Goal: Use online tool/utility: Utilize a website feature to perform a specific function

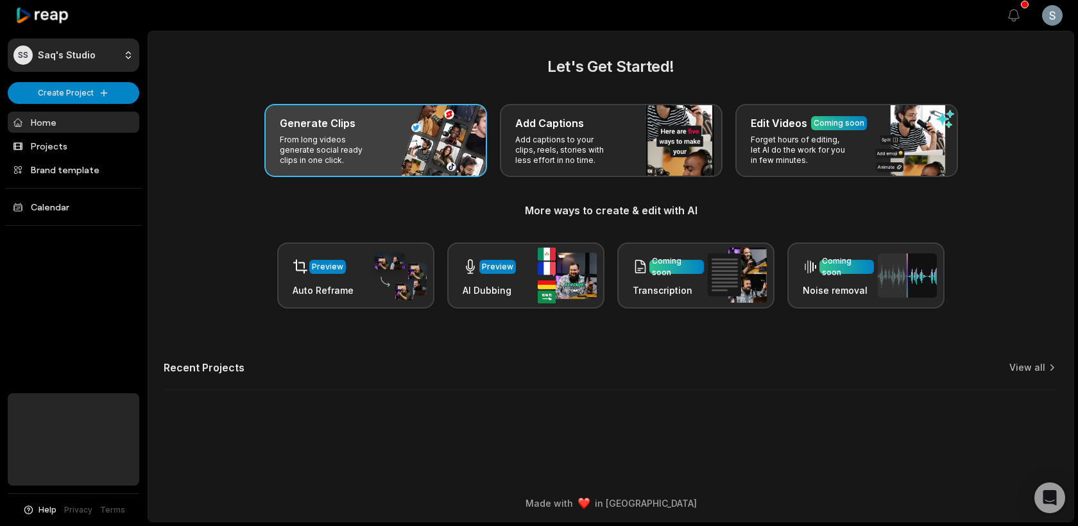
click at [337, 146] on p "From long videos generate social ready clips in one click." at bounding box center [329, 150] width 99 height 31
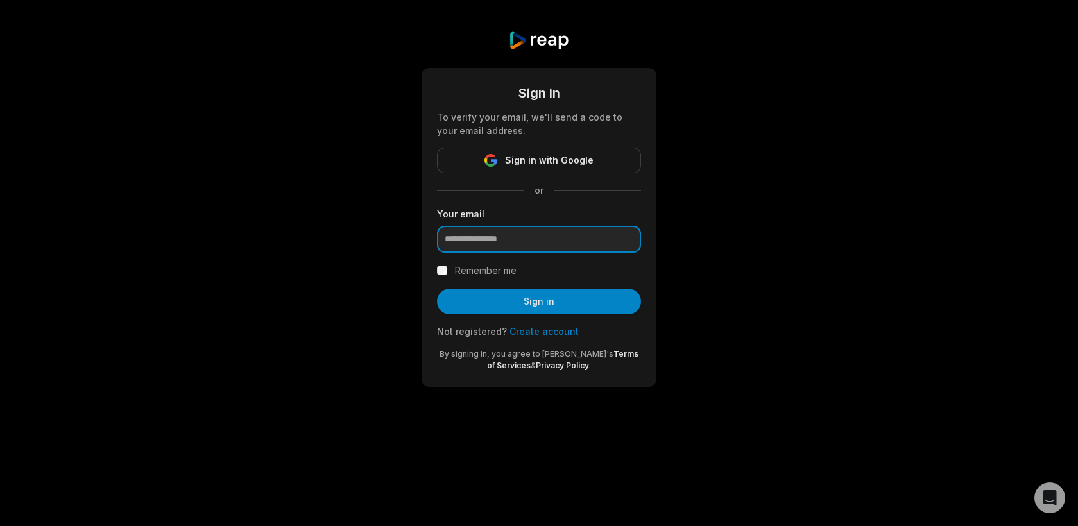
click at [473, 236] on input "email" at bounding box center [539, 239] width 204 height 27
type input "**********"
click at [493, 271] on label "Remember me" at bounding box center [486, 270] width 62 height 15
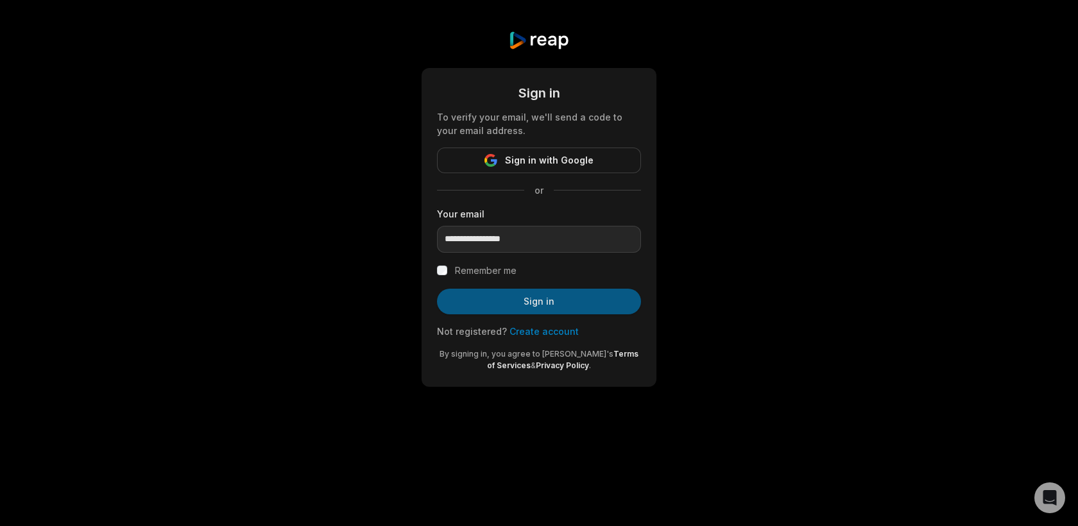
click at [525, 302] on button "Sign in" at bounding box center [539, 302] width 204 height 26
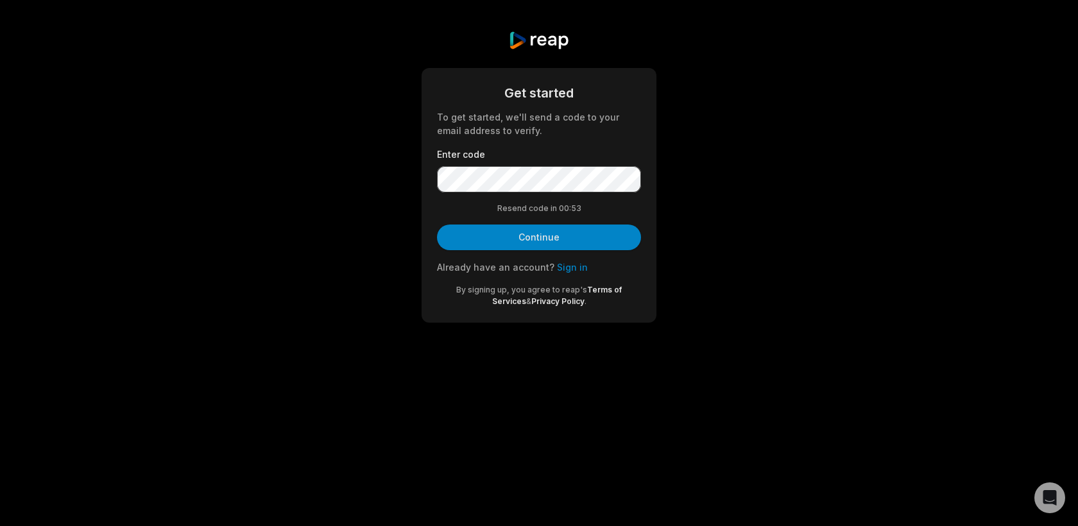
click at [577, 251] on form "Get started To get started, we'll send a code to your email address to verify. …" at bounding box center [539, 195] width 204 height 224
click at [577, 246] on button "Continue" at bounding box center [539, 238] width 204 height 26
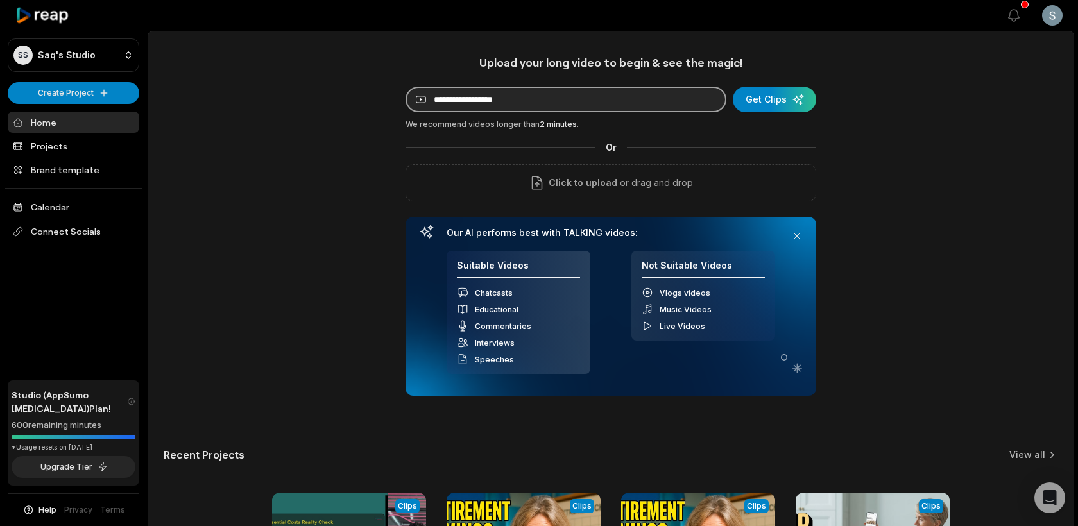
click at [440, 110] on input at bounding box center [566, 100] width 321 height 26
paste input "**********"
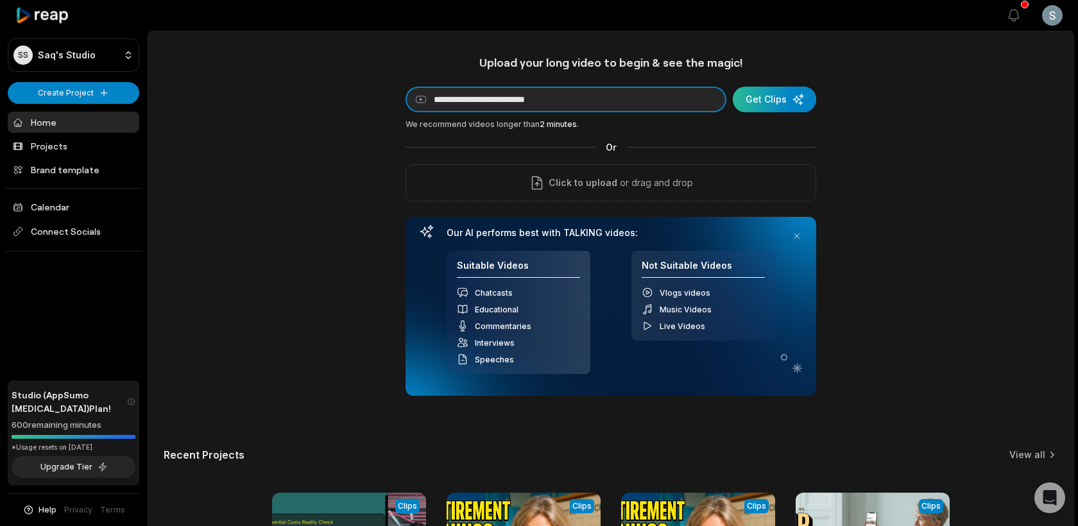
type input "**********"
click at [786, 103] on div "submit" at bounding box center [774, 100] width 83 height 26
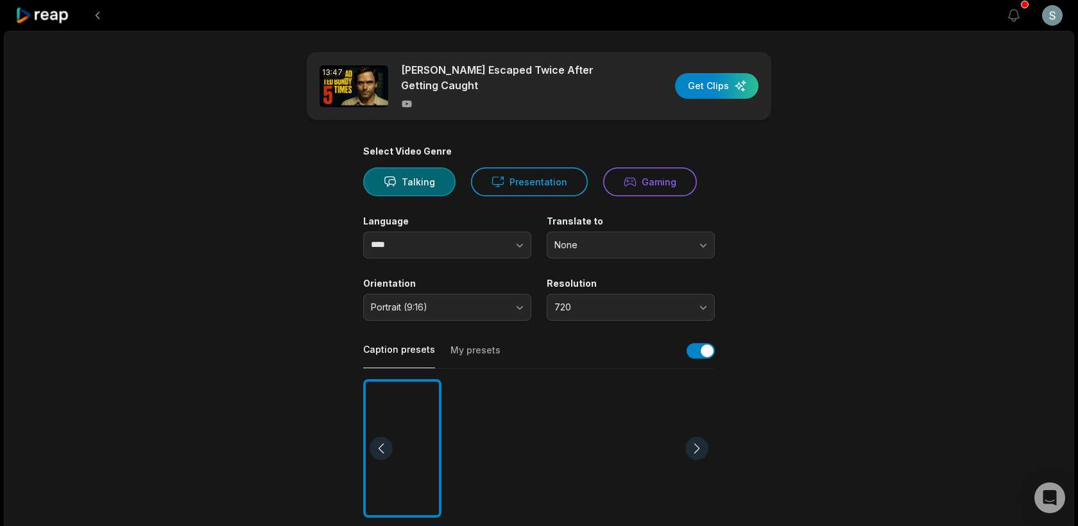
click at [580, 430] on div at bounding box center [584, 448] width 78 height 139
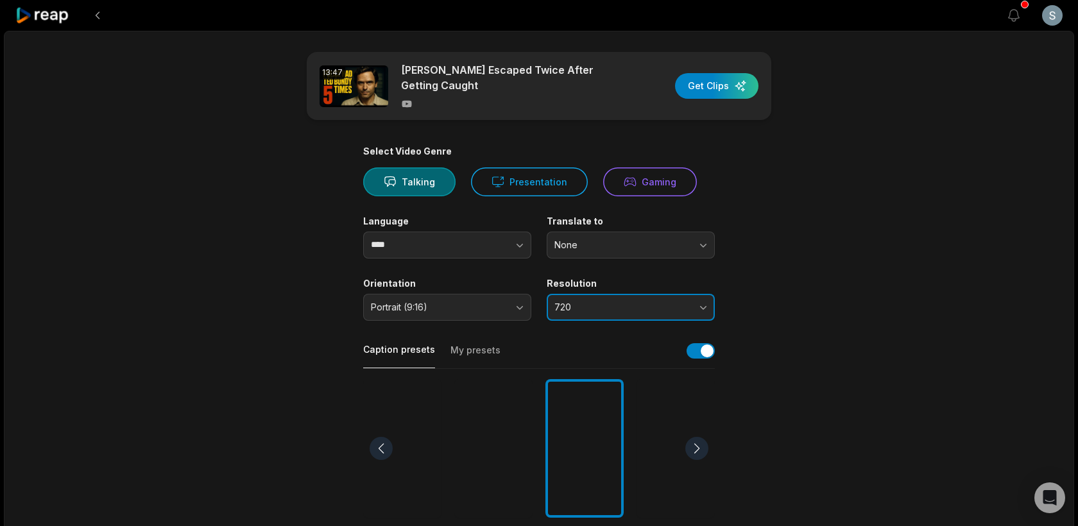
click at [626, 307] on span "720" at bounding box center [621, 308] width 135 height 12
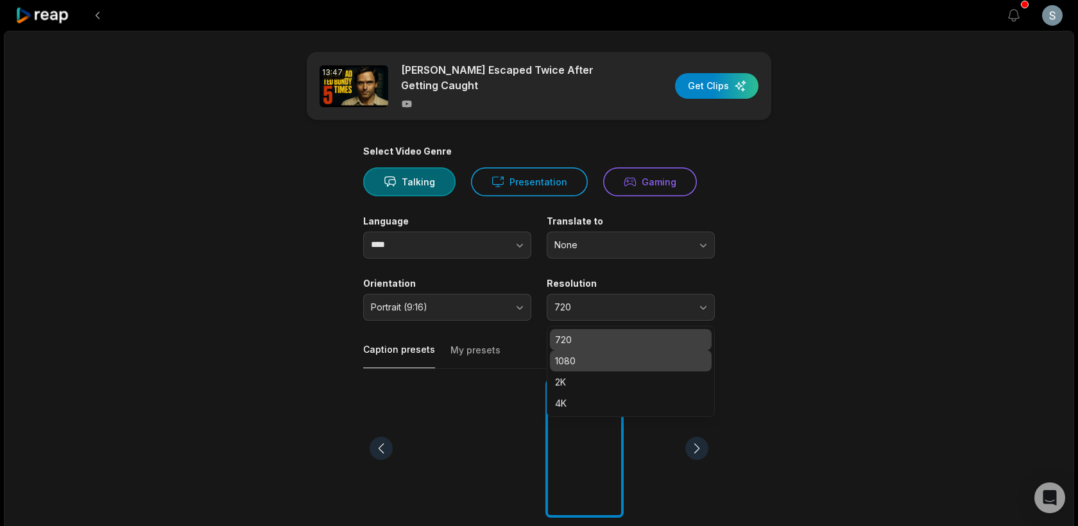
click at [601, 364] on p "1080" at bounding box center [630, 360] width 151 height 13
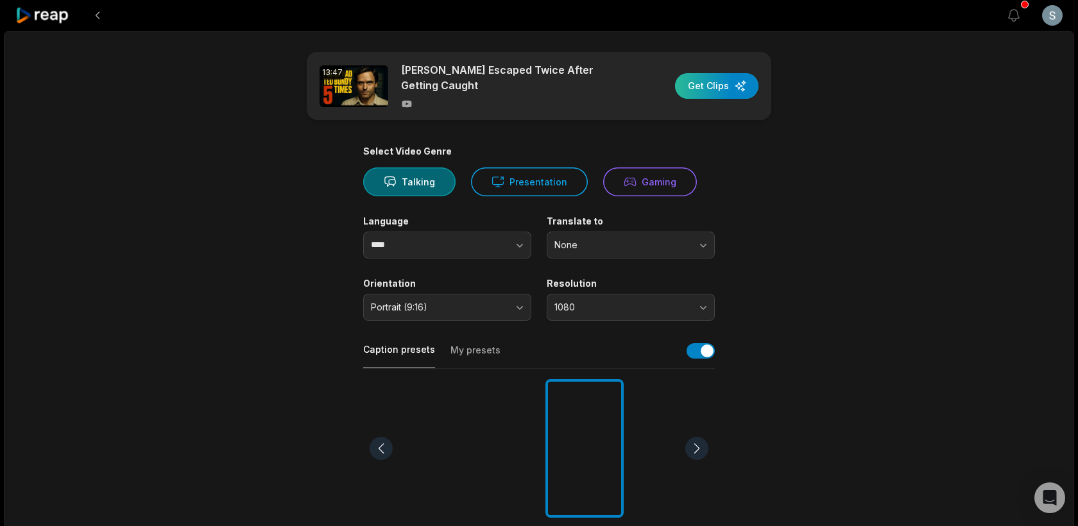
click at [731, 90] on div "button" at bounding box center [716, 86] width 83 height 26
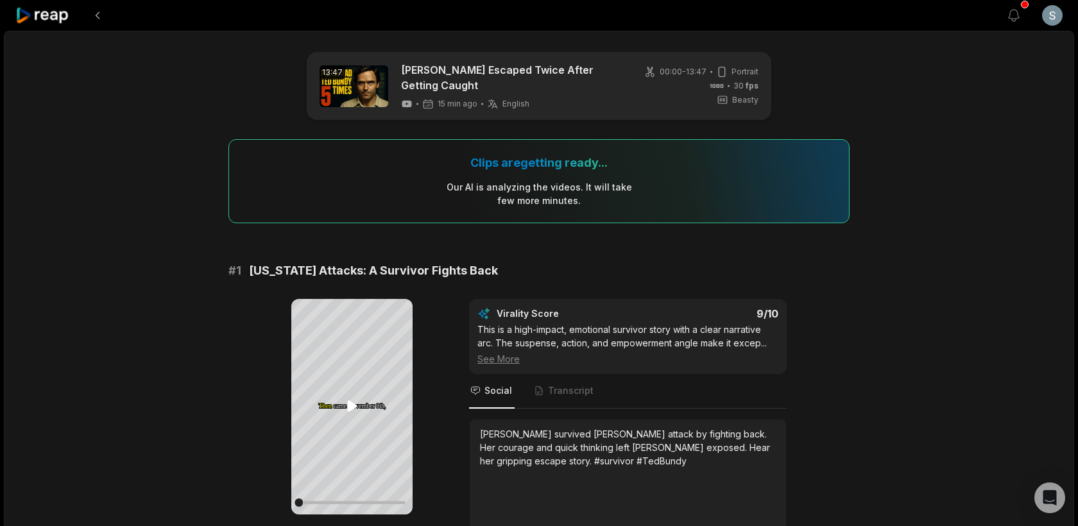
click at [352, 404] on icon at bounding box center [352, 405] width 10 height 11
click at [98, 10] on button at bounding box center [97, 15] width 23 height 23
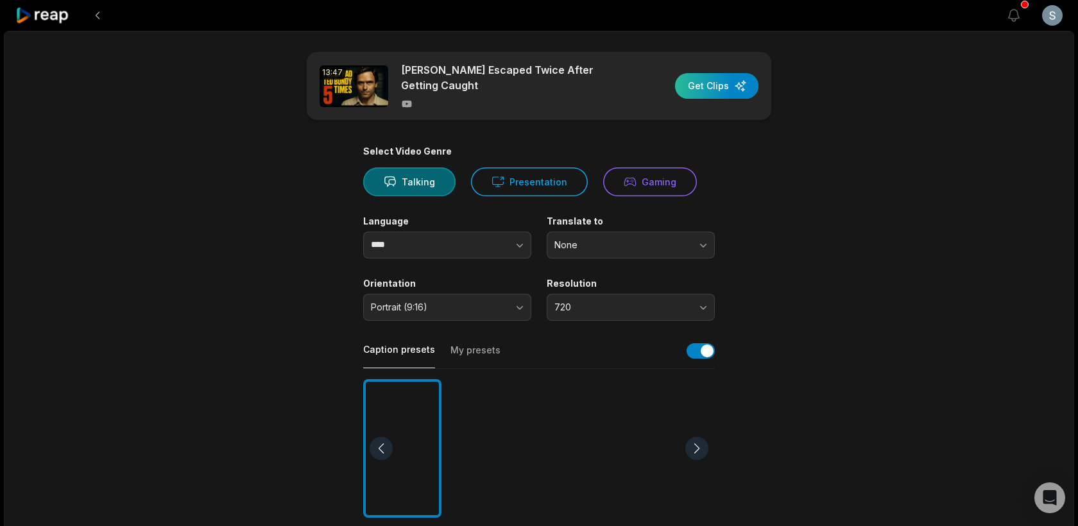
click at [699, 83] on div "button" at bounding box center [716, 86] width 83 height 26
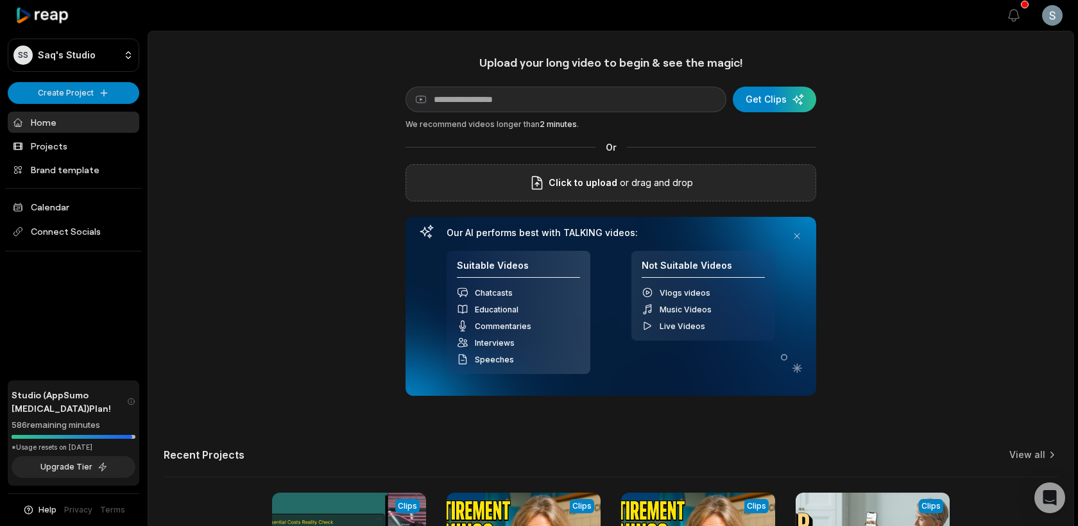
click at [599, 179] on span "Click to upload" at bounding box center [583, 182] width 69 height 15
click at [0, 0] on input "Click to upload" at bounding box center [0, 0] width 0 height 0
